Goal: Check status: Check status

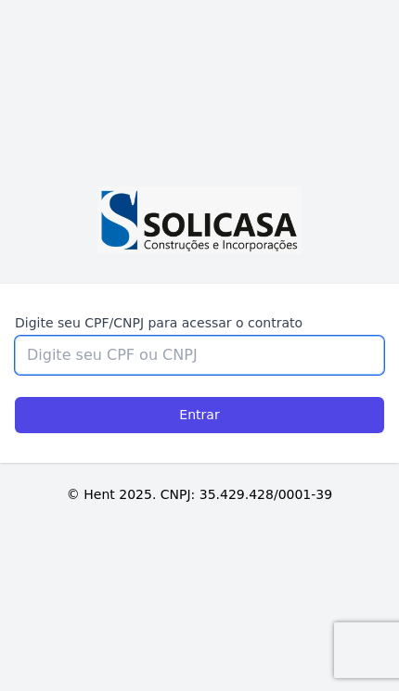
click at [258, 375] on input "Digite seu CPF/CNPJ para acessar o contrato" at bounding box center [199, 355] width 369 height 39
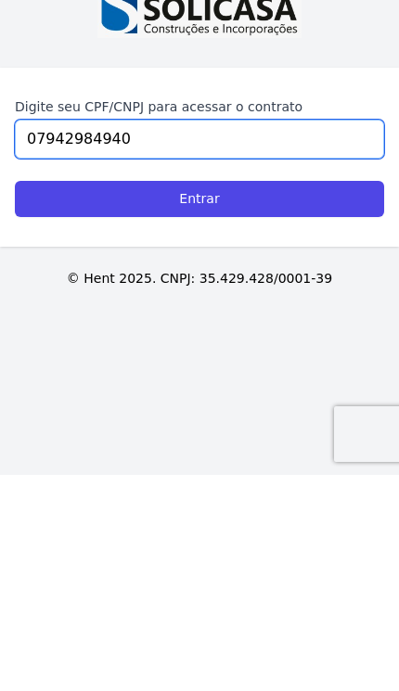
type input "07942984940"
click at [121, 397] on input "Entrar" at bounding box center [199, 415] width 369 height 36
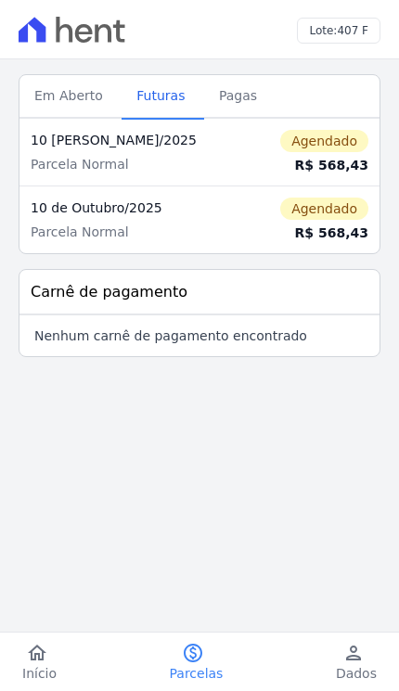
click at [203, 656] on icon "paid" at bounding box center [193, 653] width 22 height 22
click at [334, 223] on div "R$ 568,43" at bounding box center [313, 232] width 110 height 19
click at [64, 95] on span "Em Aberto" at bounding box center [68, 95] width 91 height 37
click at [56, 100] on span "Em Aberto" at bounding box center [68, 95] width 91 height 37
click at [239, 99] on span "Pagas" at bounding box center [238, 95] width 60 height 37
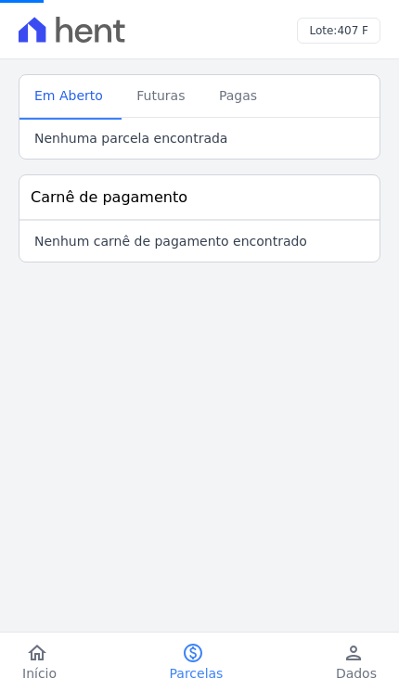
click at [165, 108] on span "Futuras" at bounding box center [160, 95] width 70 height 37
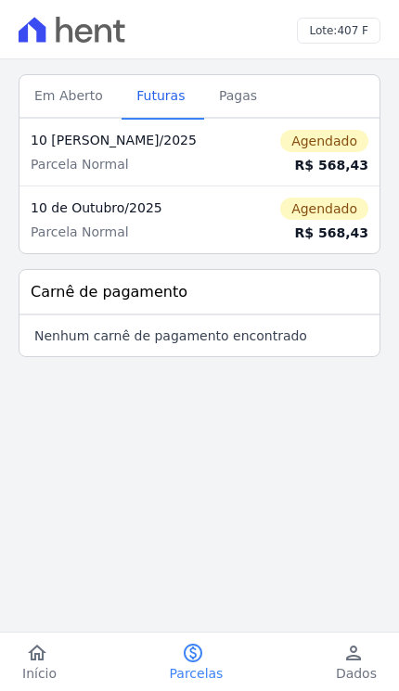
click at [338, 212] on span "Agendado" at bounding box center [324, 208] width 88 height 22
click at [325, 232] on div "R$ 568,43" at bounding box center [313, 232] width 110 height 19
click at [27, 668] on span "Início" at bounding box center [39, 673] width 34 height 19
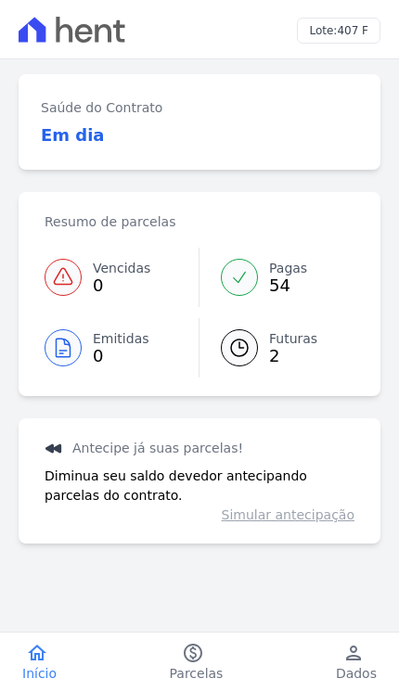
click at [65, 135] on h3 "Em dia" at bounding box center [73, 134] width 64 height 25
click at [257, 359] on link "Futuras 2" at bounding box center [276, 347] width 156 height 59
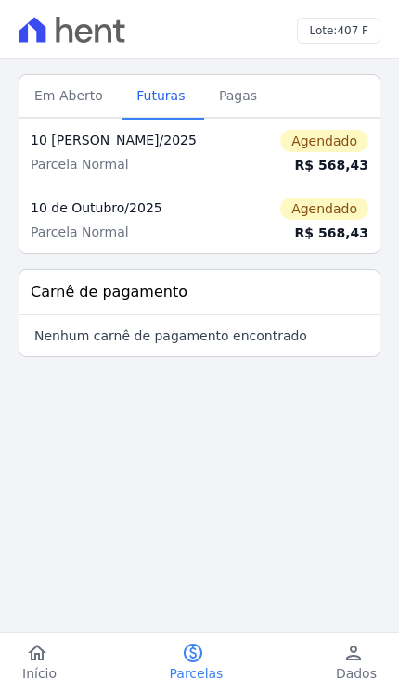
click at [36, 654] on icon "home" at bounding box center [37, 653] width 22 height 22
